Goal: Check status

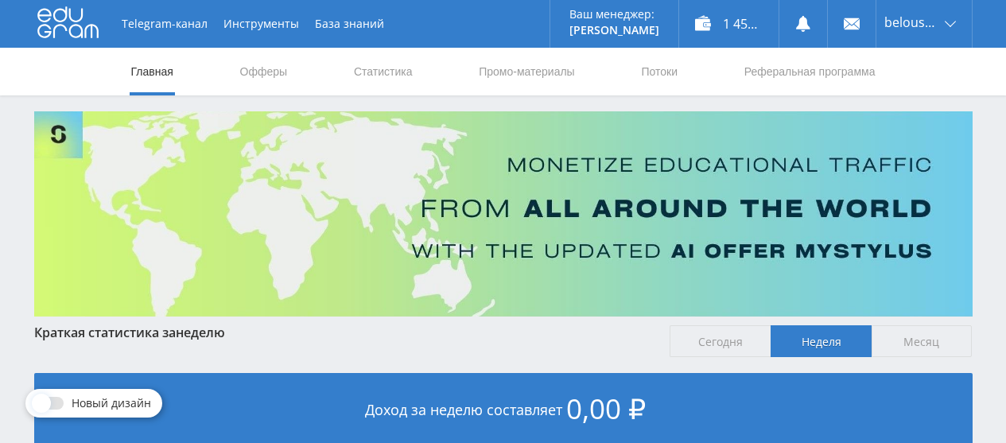
click at [364, 68] on link "Статистика" at bounding box center [383, 72] width 62 height 48
